Goal: Task Accomplishment & Management: Manage account settings

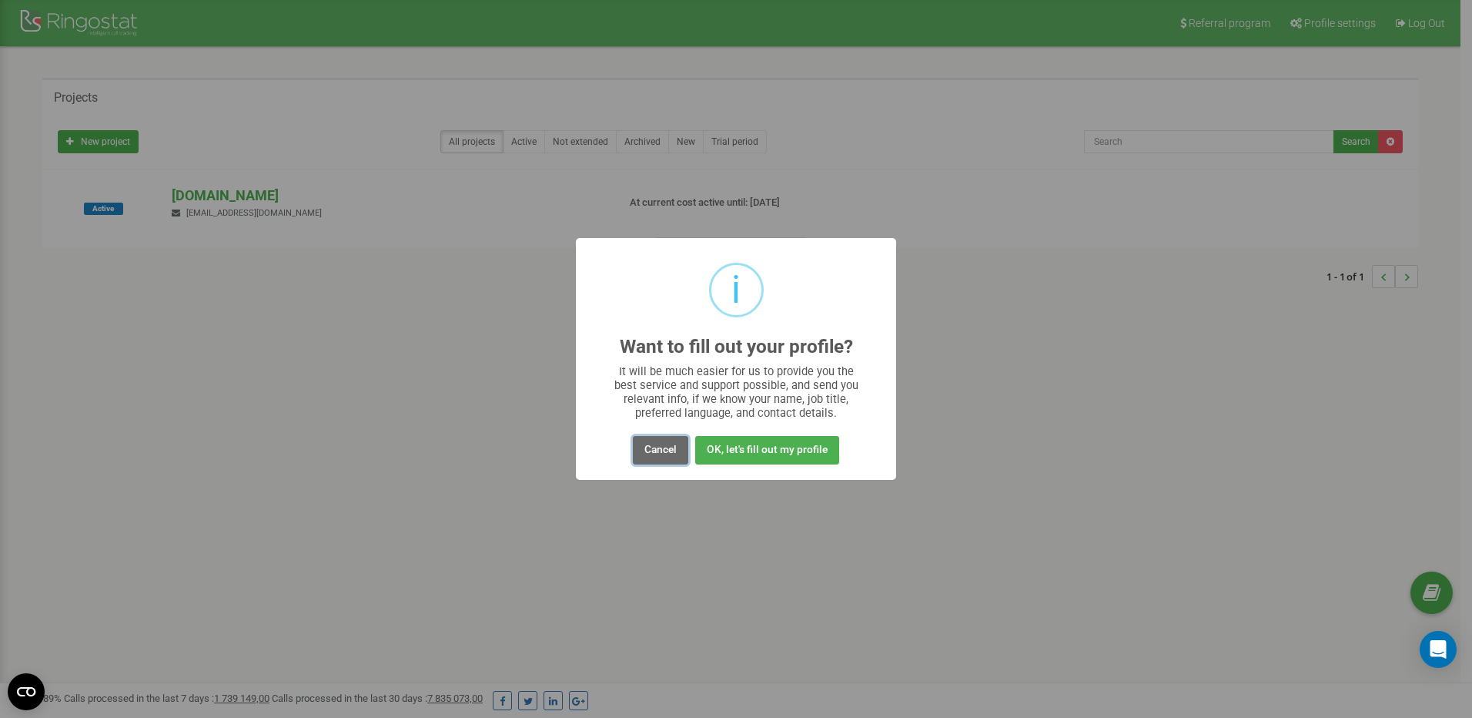
click at [676, 457] on button "Cancel" at bounding box center [660, 450] width 55 height 28
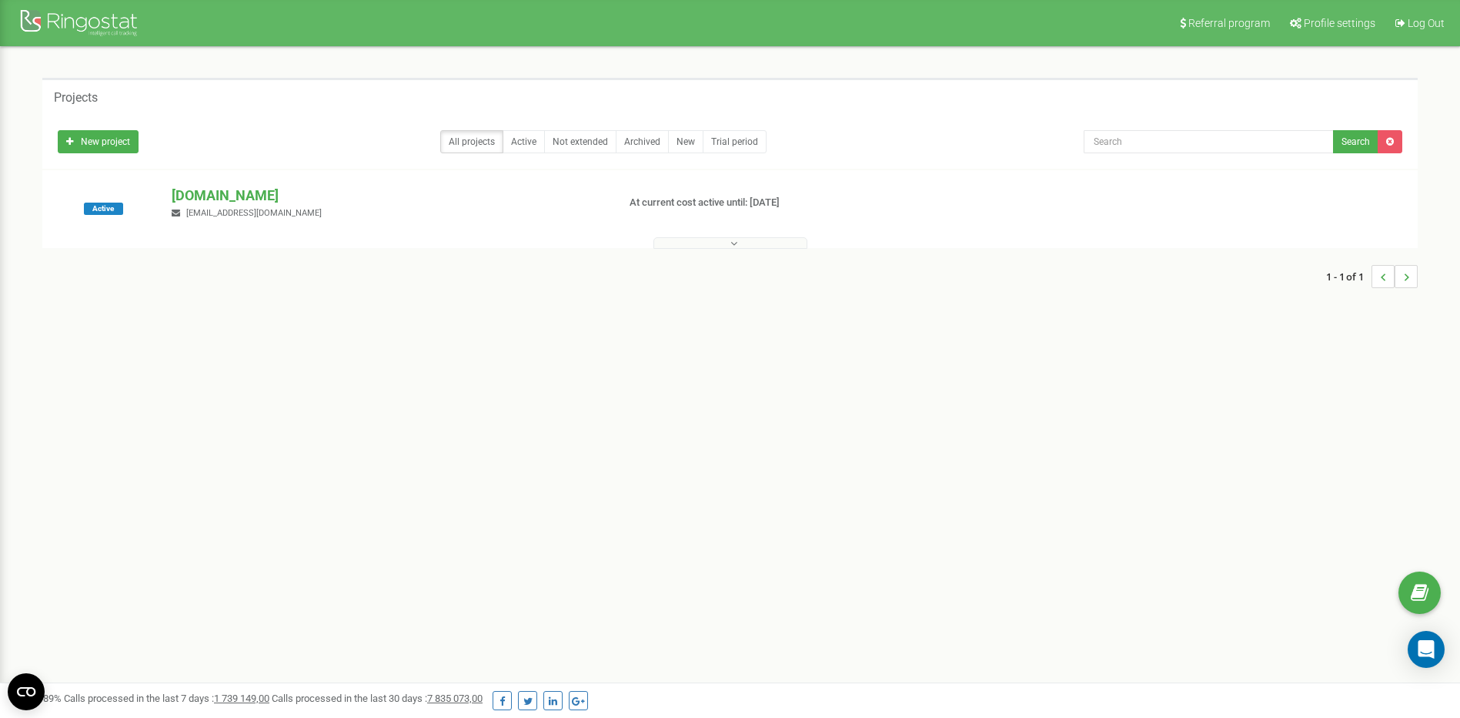
click at [728, 399] on div "Referral program Profile settings Log Out Projects New project All projects Act…" at bounding box center [730, 462] width 1460 height 924
click at [187, 194] on p "[DOMAIN_NAME]" at bounding box center [388, 196] width 433 height 20
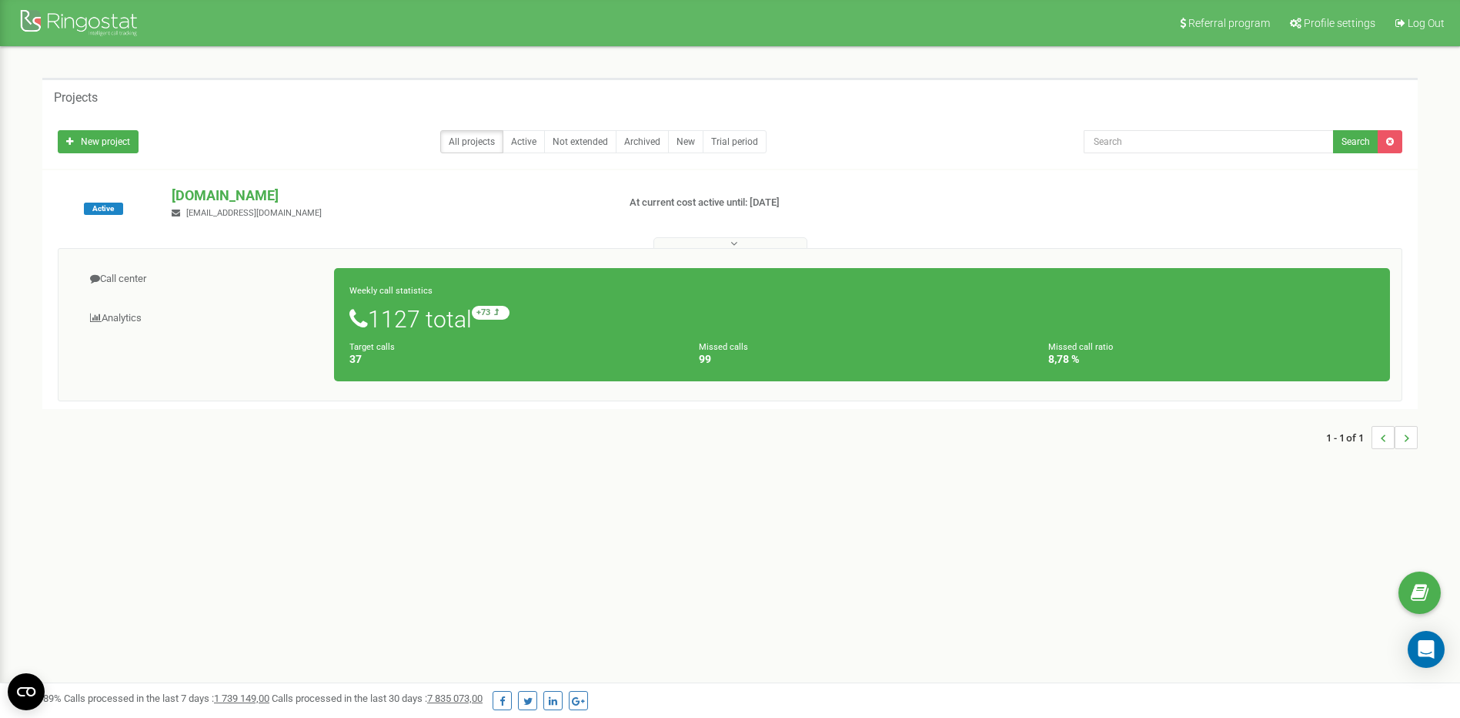
click at [773, 356] on h4 "99" at bounding box center [862, 359] width 326 height 12
click at [157, 537] on div "Referral program Profile settings Log Out Projects New project All projects Act…" at bounding box center [730, 462] width 1460 height 924
click at [102, 24] on div at bounding box center [80, 24] width 123 height 37
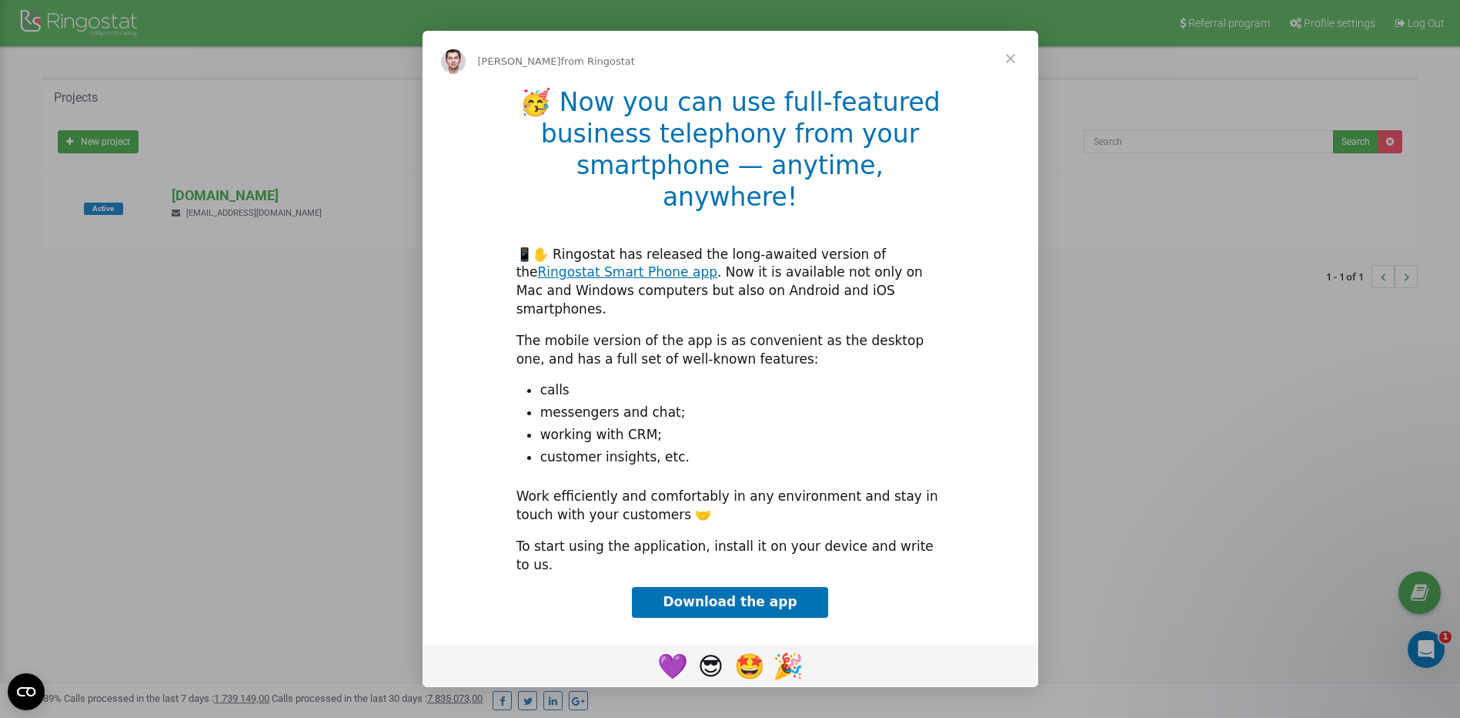
click at [1008, 84] on span "Close" at bounding box center [1010, 58] width 55 height 55
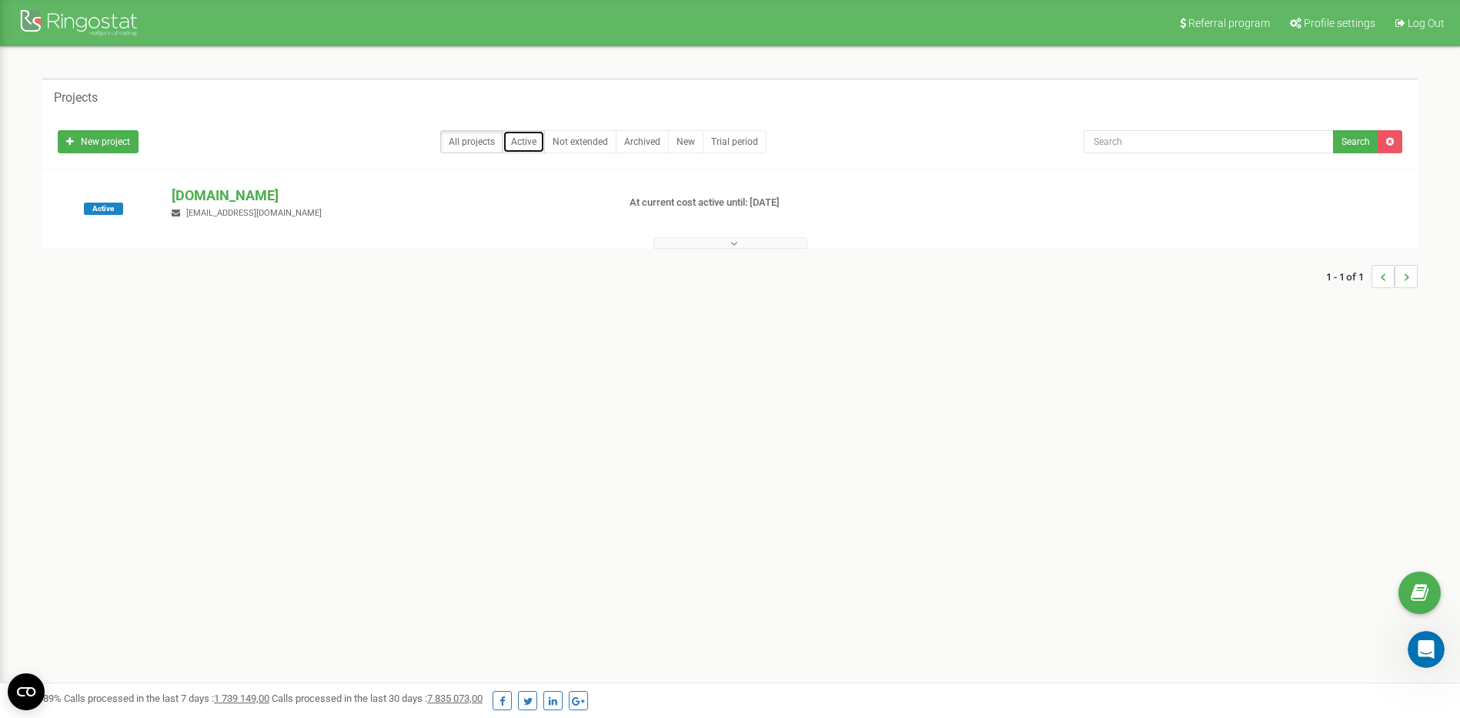
click at [513, 139] on link "Active" at bounding box center [524, 141] width 42 height 23
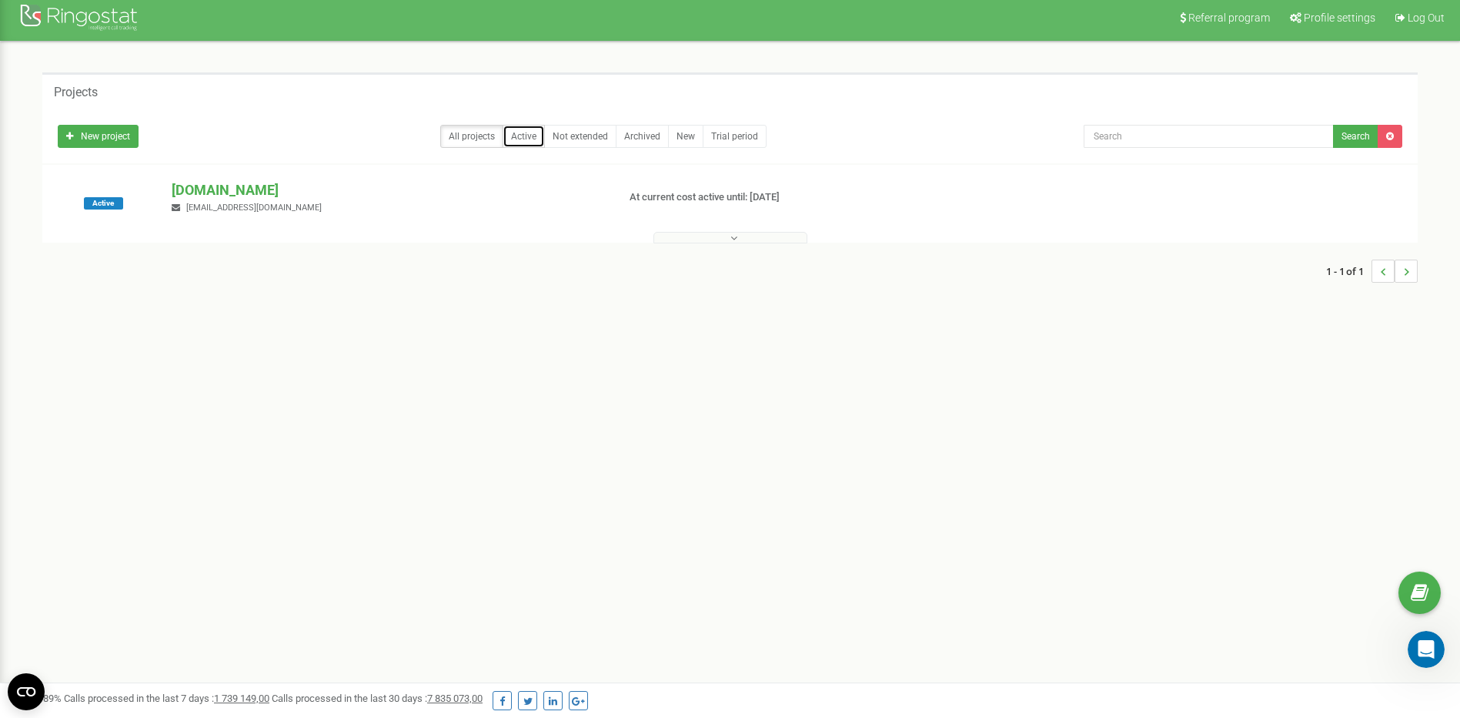
scroll to position [206, 0]
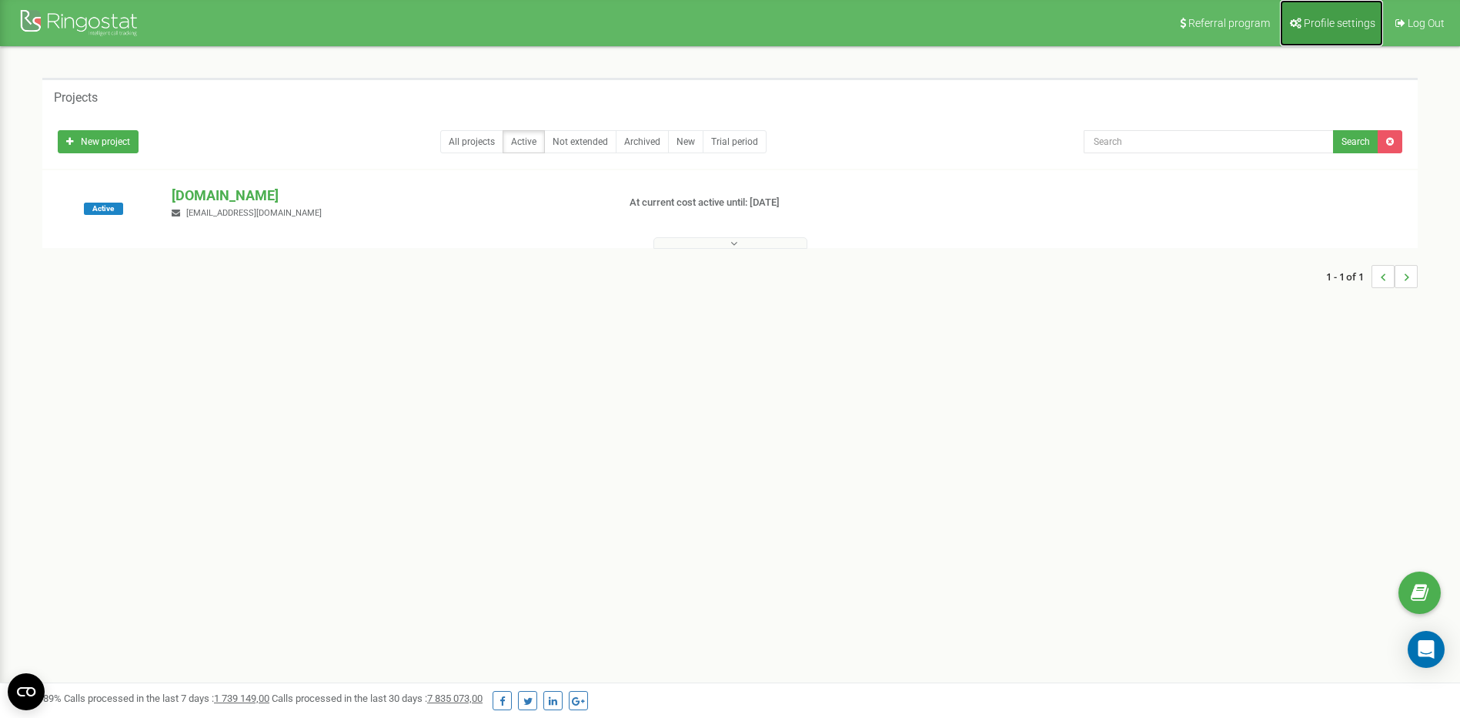
click at [1330, 17] on span "Profile settings" at bounding box center [1340, 23] width 72 height 12
